Goal: Navigation & Orientation: Find specific page/section

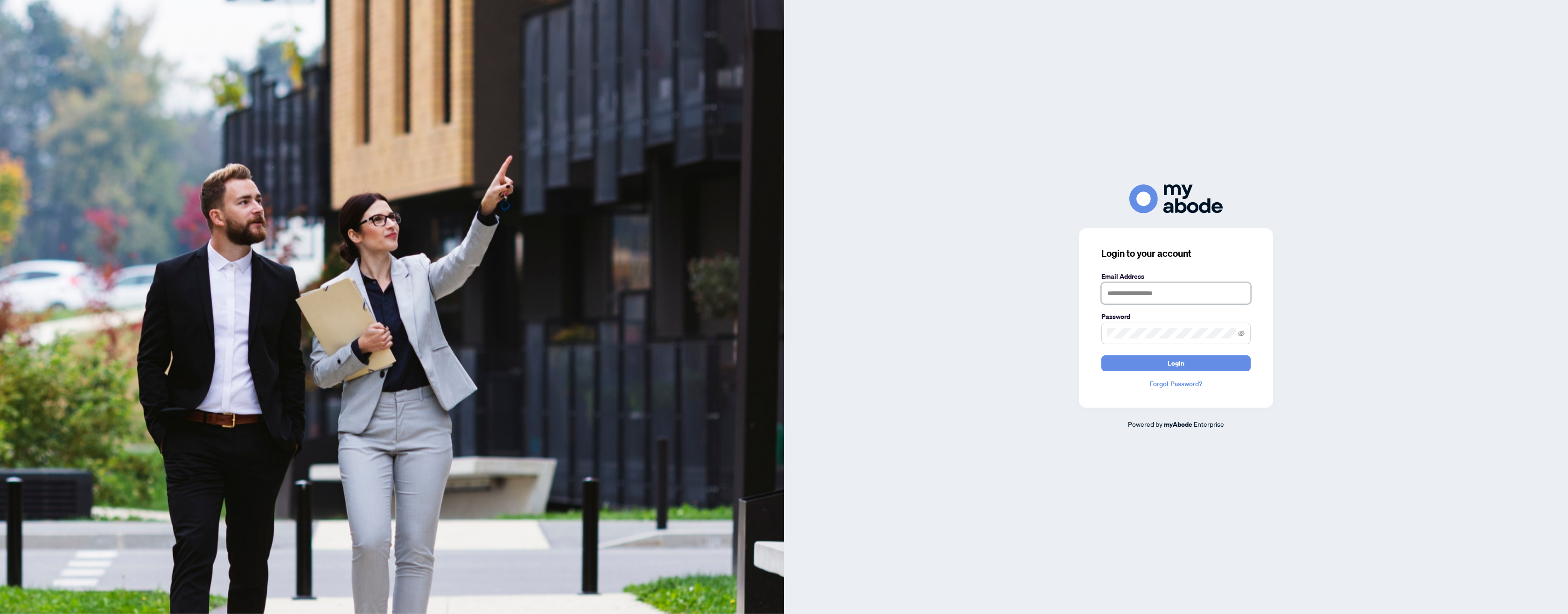
type input "**********"
click at [1199, 362] on button "Login" at bounding box center [1175, 363] width 149 height 16
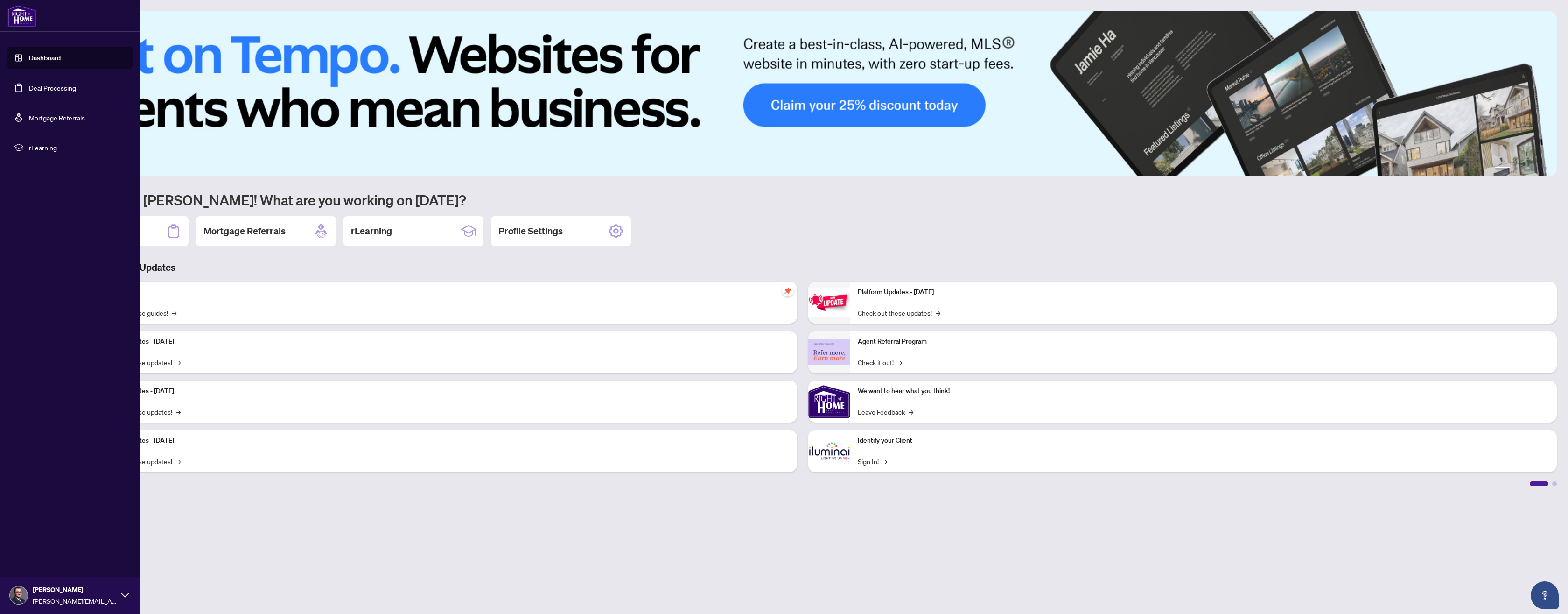
click at [53, 58] on link "Dashboard" at bounding box center [45, 58] width 32 height 9
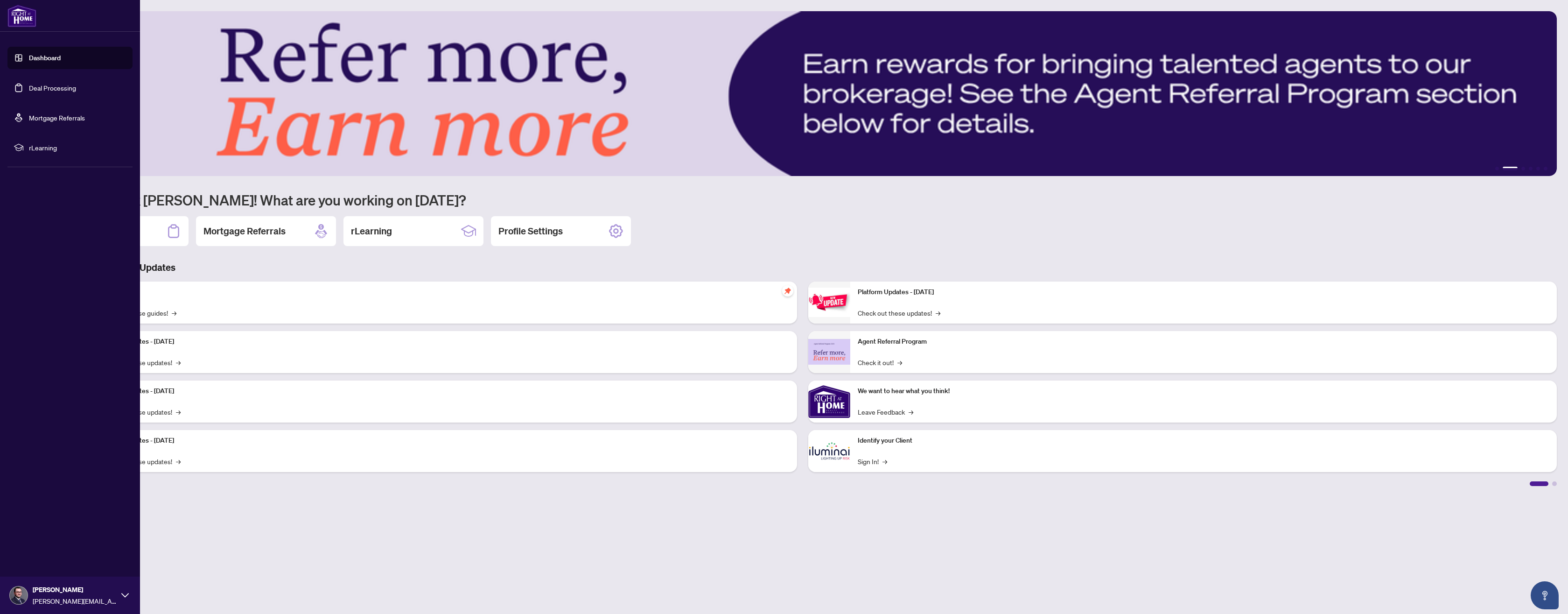
click at [48, 89] on link "Deal Processing" at bounding box center [52, 88] width 47 height 9
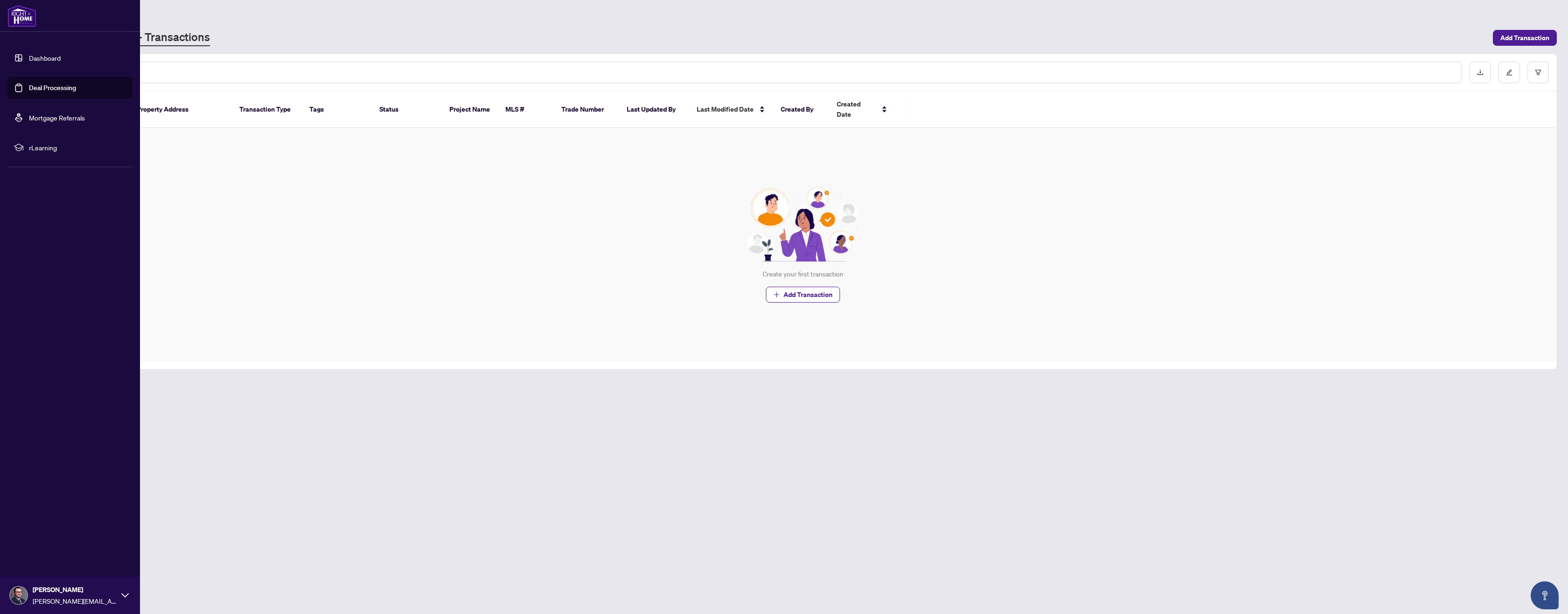
click at [39, 117] on link "Mortgage Referrals" at bounding box center [57, 118] width 56 height 9
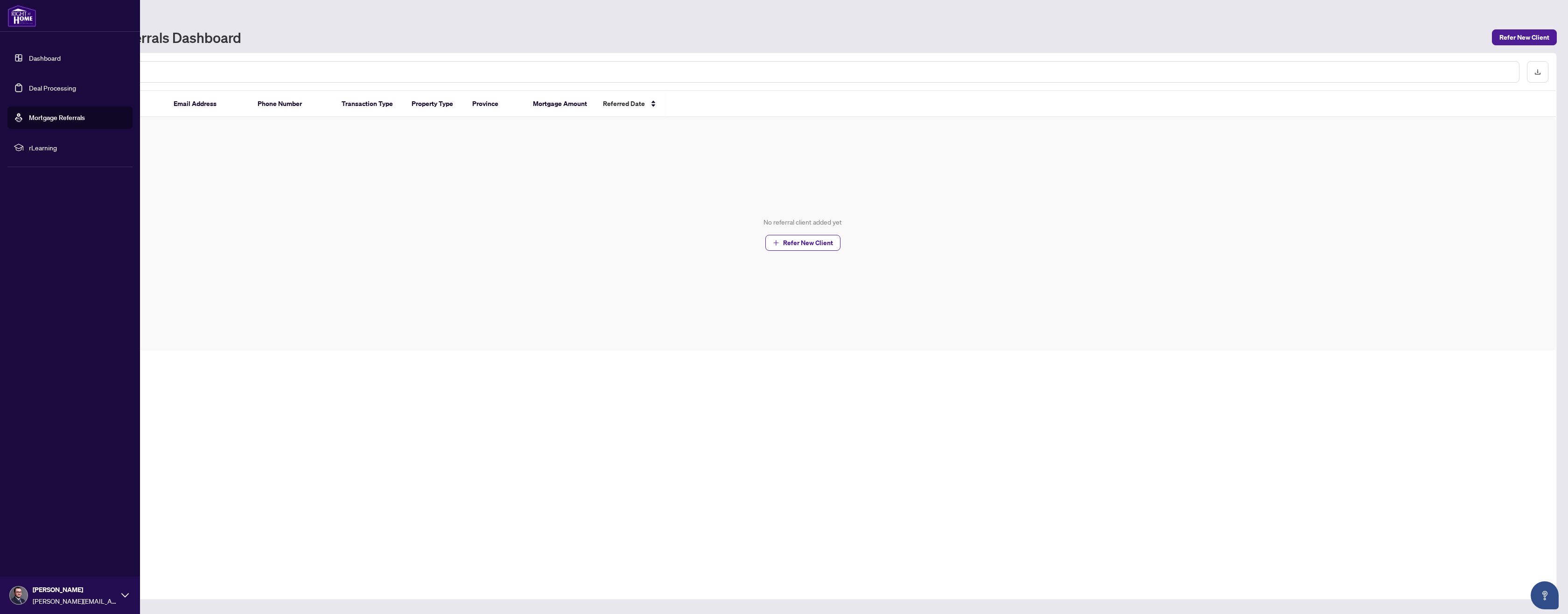
click at [31, 147] on span "rLearning" at bounding box center [77, 147] width 97 height 10
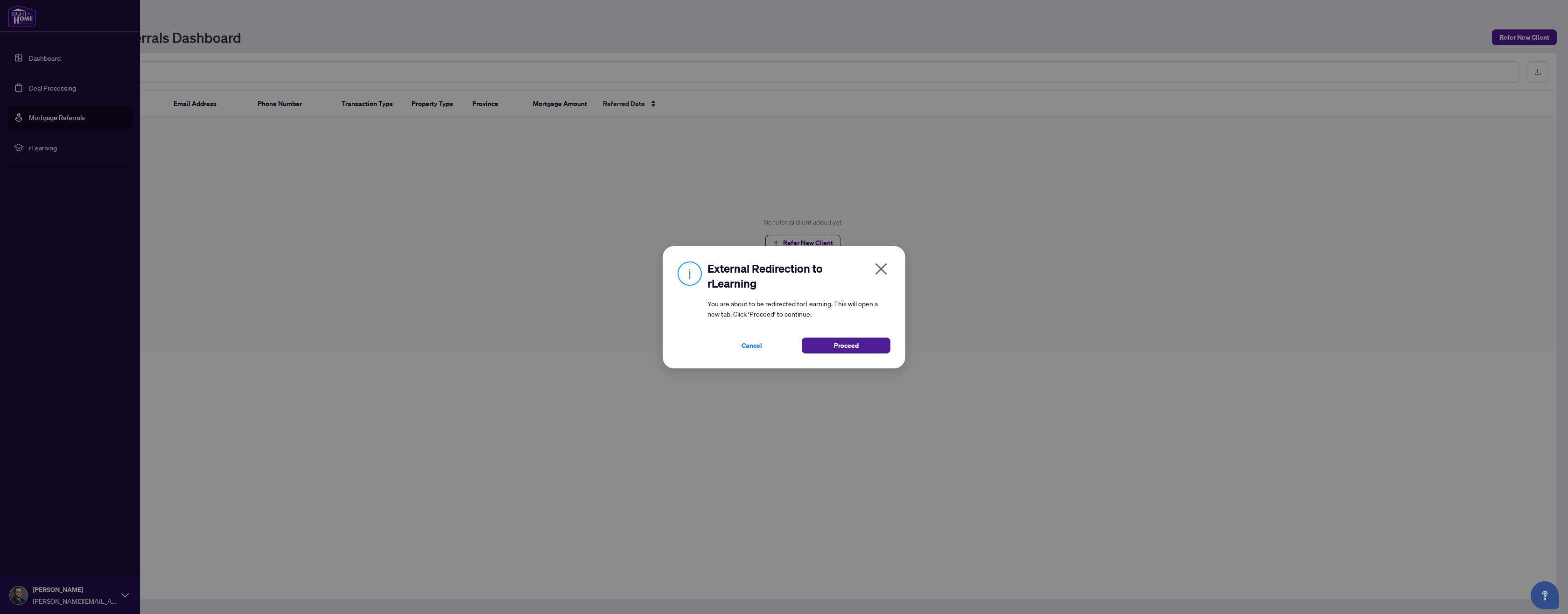
click at [881, 269] on icon "close" at bounding box center [881, 269] width 12 height 12
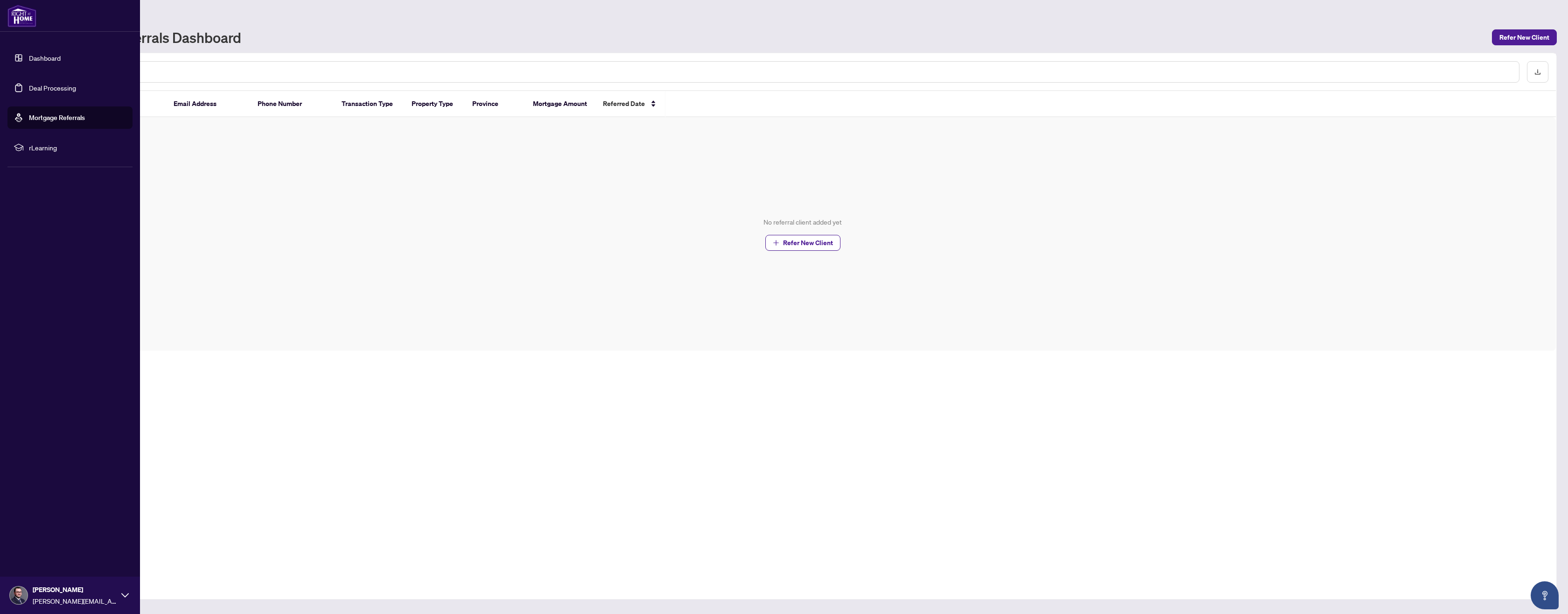
click at [58, 55] on link "Dashboard" at bounding box center [45, 58] width 32 height 9
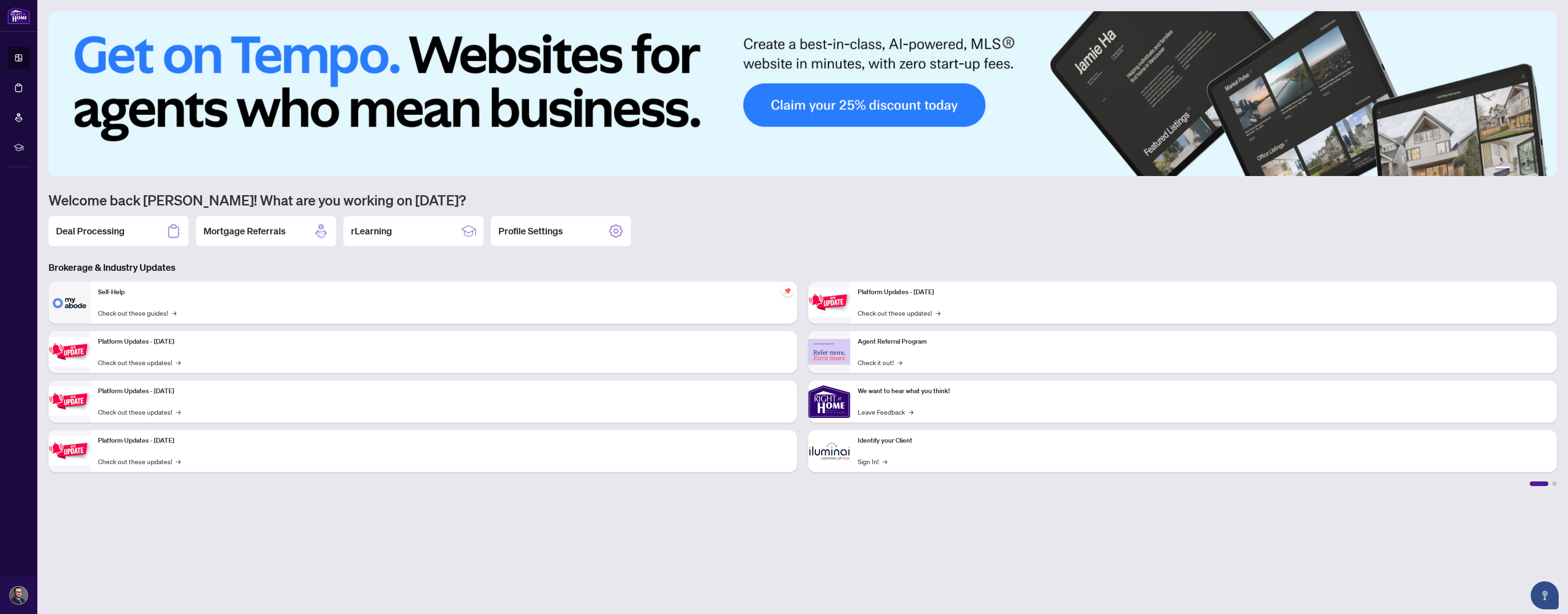
click at [1556, 484] on div at bounding box center [1555, 484] width 5 height 5
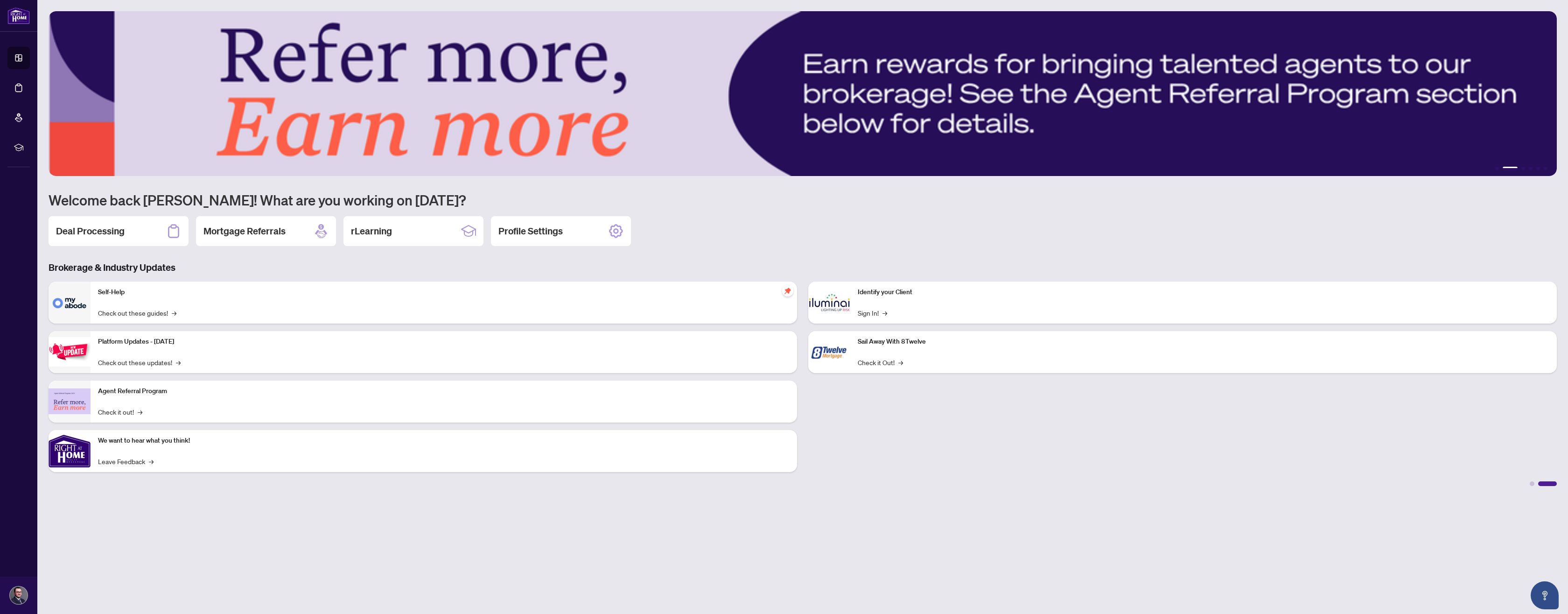
click at [1533, 483] on div at bounding box center [1532, 484] width 5 height 5
